Goal: Communication & Community: Answer question/provide support

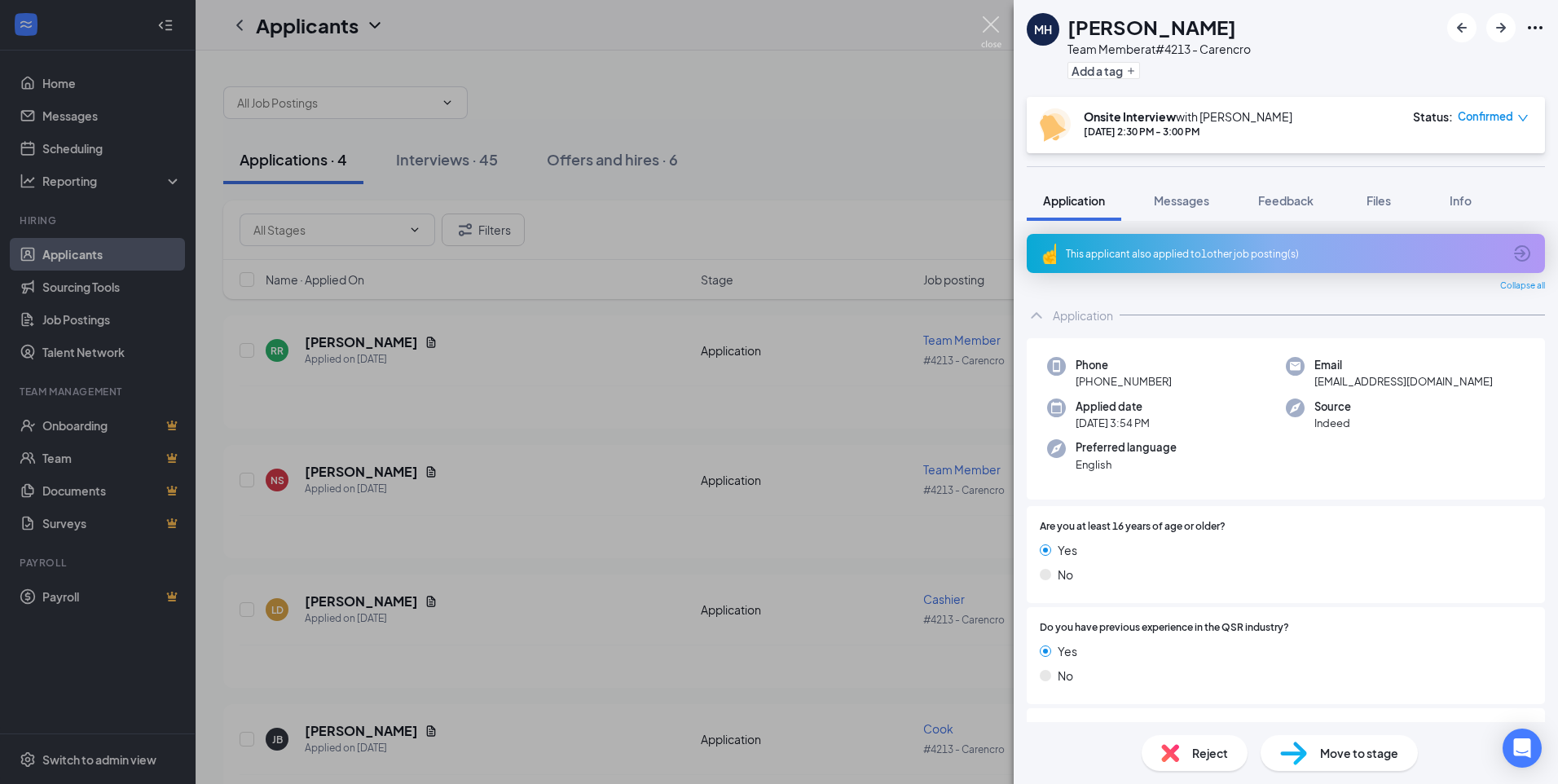
click at [986, 22] on img at bounding box center [991, 32] width 20 height 32
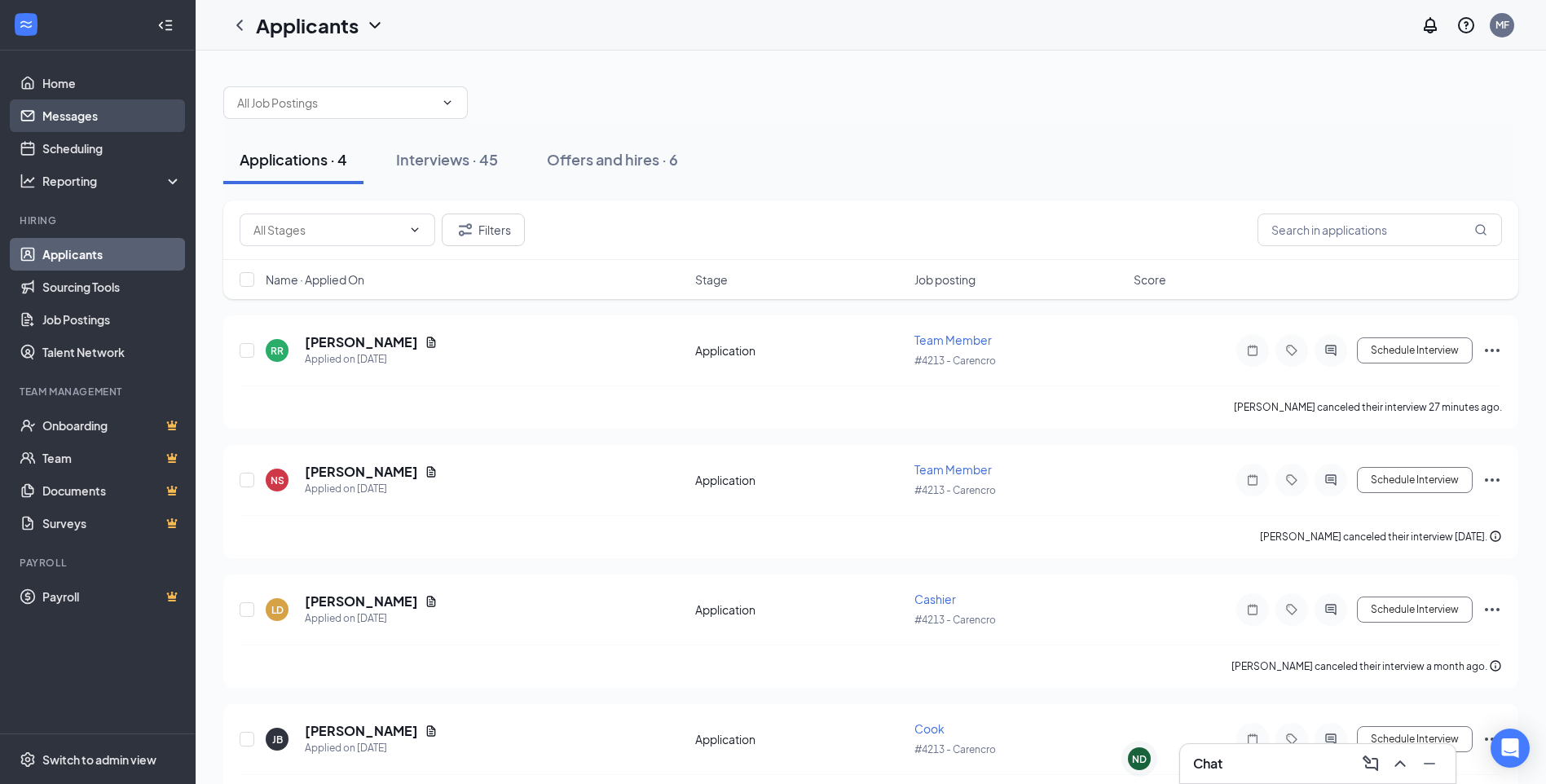
click at [73, 114] on link "Messages" at bounding box center [112, 116] width 139 height 33
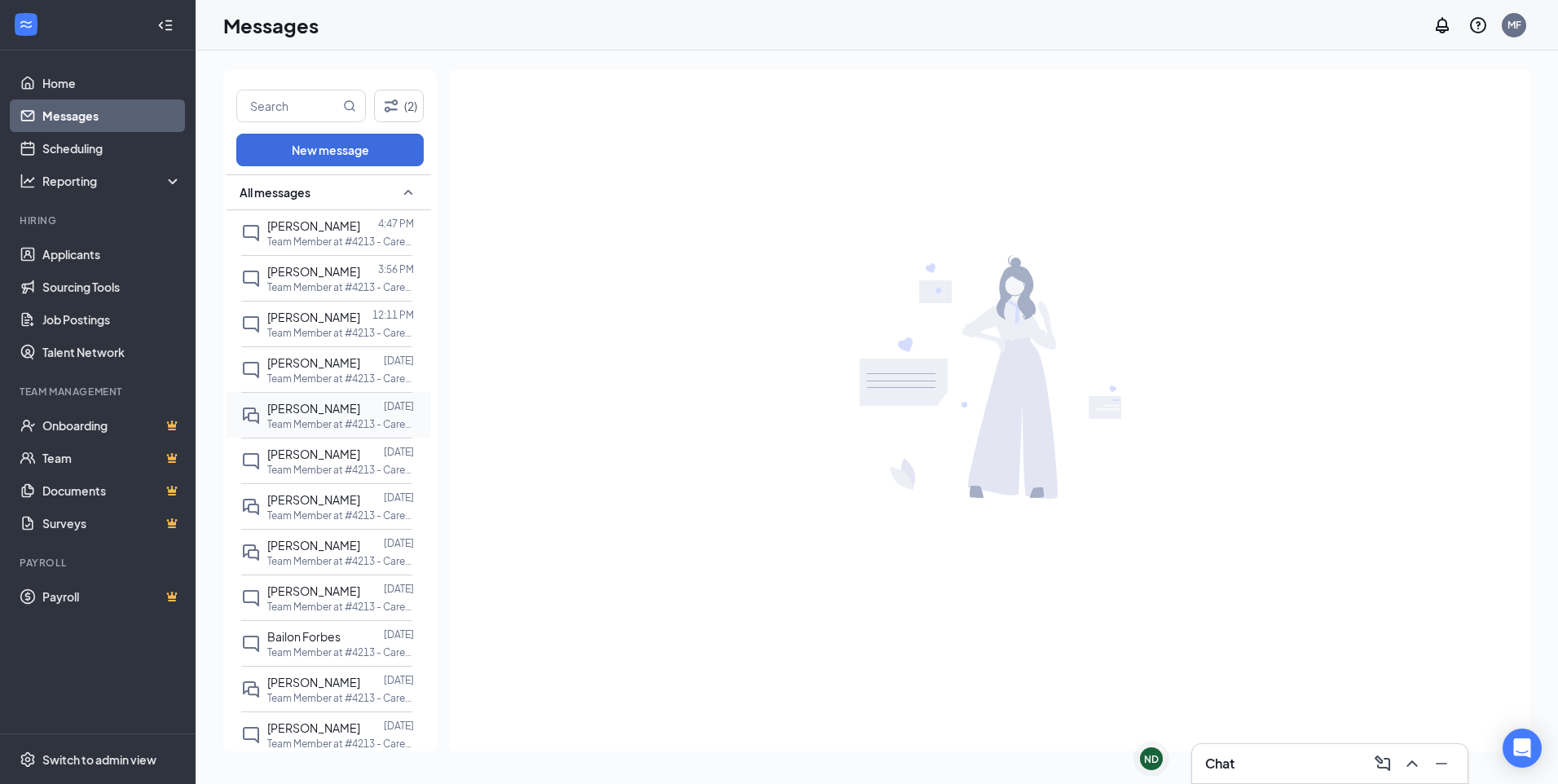
click at [315, 411] on span "[PERSON_NAME]" at bounding box center [314, 408] width 93 height 15
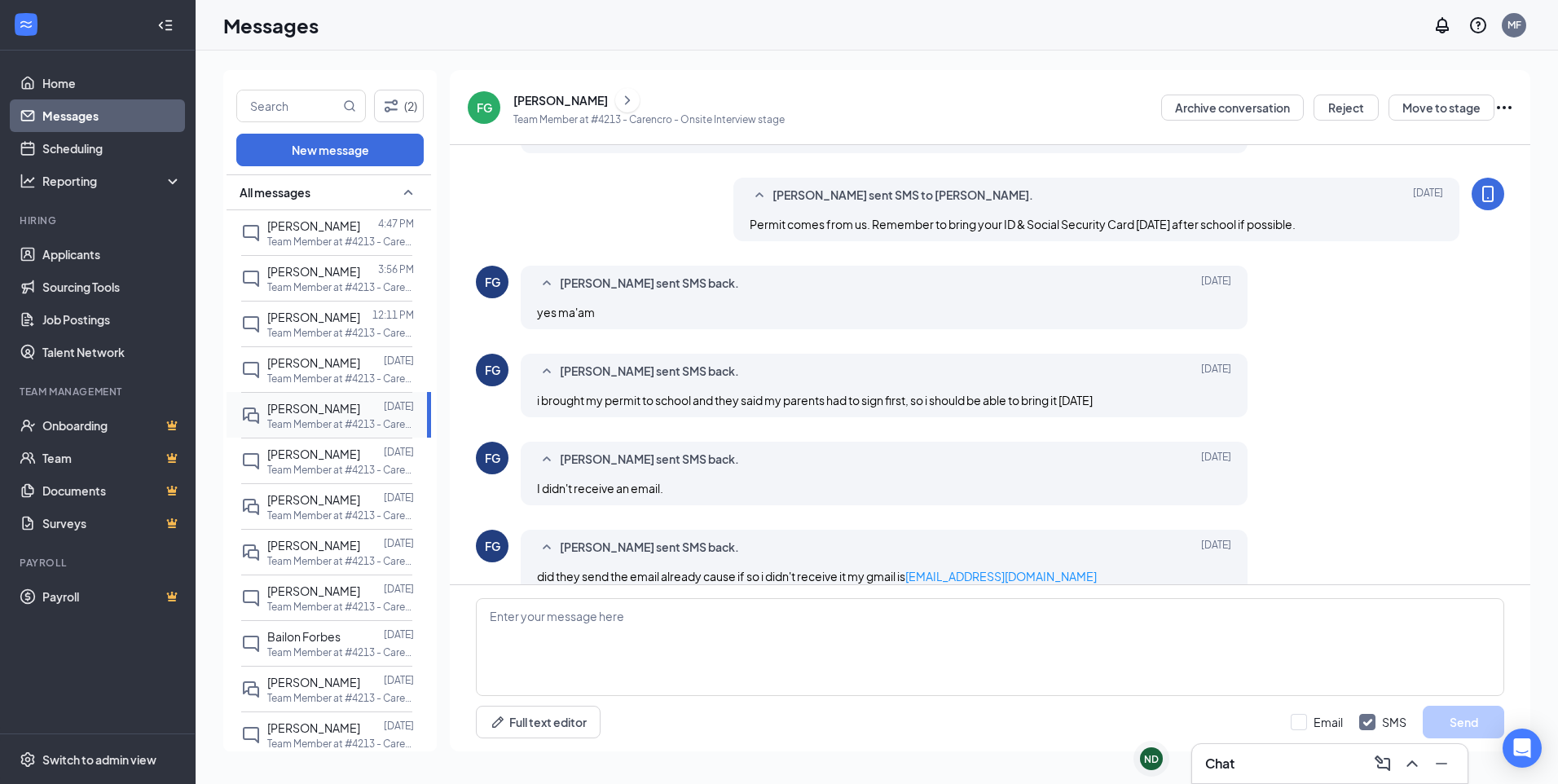
scroll to position [465, 0]
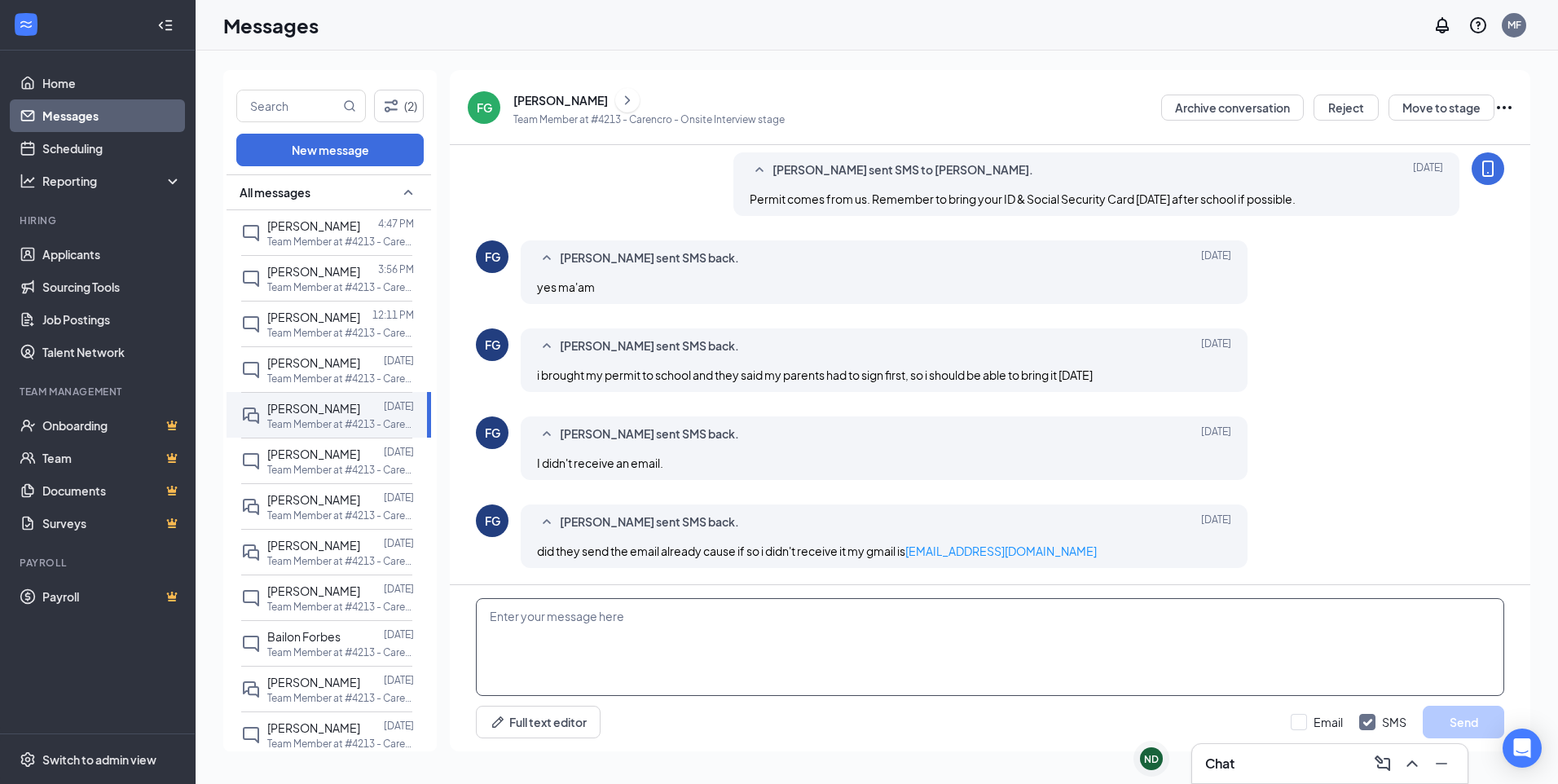
click at [845, 626] on textarea at bounding box center [990, 646] width 1028 height 97
type textarea "i"
type textarea "check your email."
click at [1465, 716] on button "Send" at bounding box center [1463, 722] width 82 height 33
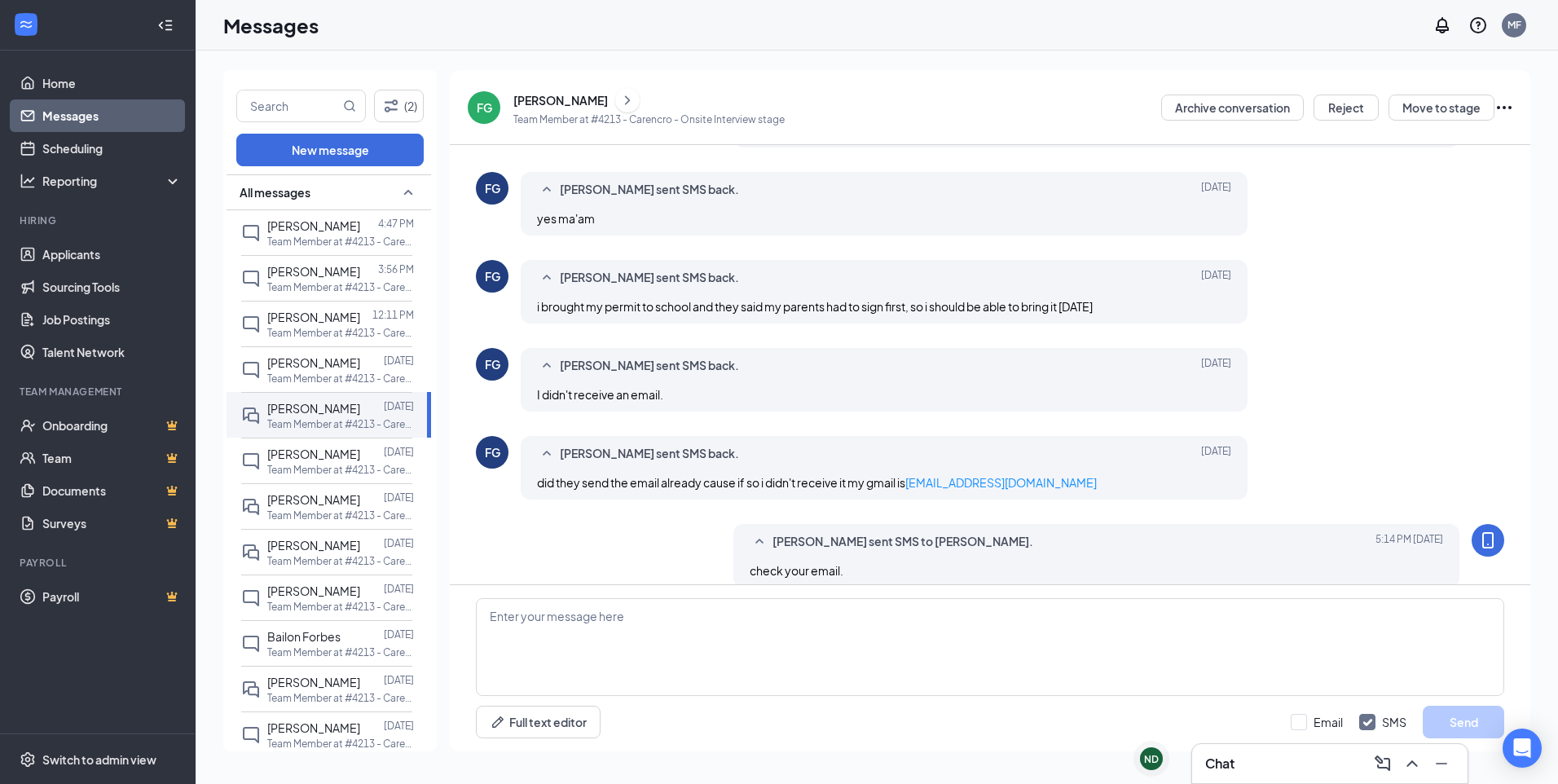
scroll to position [553, 0]
